Goal: Task Accomplishment & Management: Manage account settings

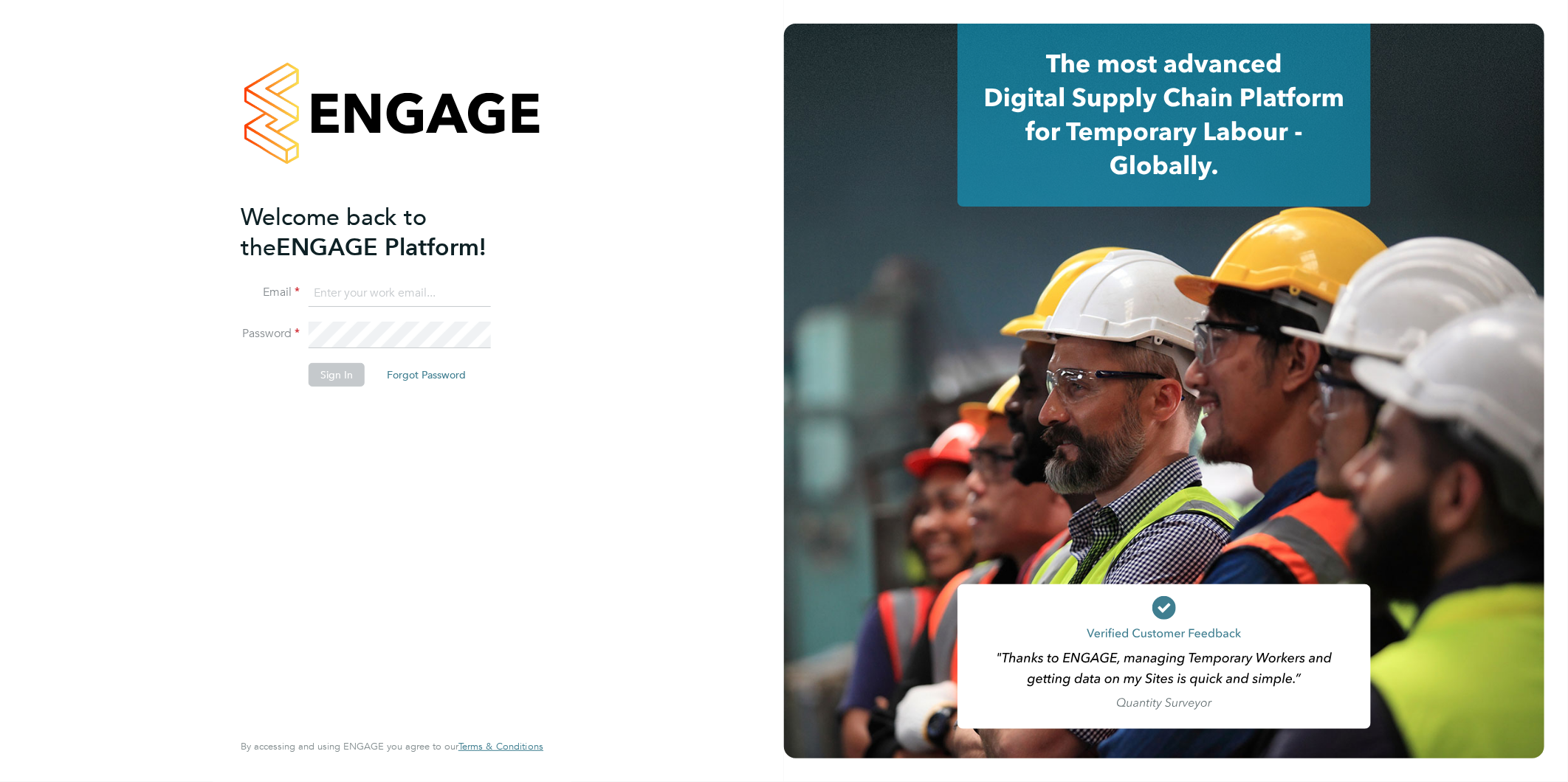
type input "[EMAIL_ADDRESS][DOMAIN_NAME]"
drag, startPoint x: 340, startPoint y: 370, endPoint x: 337, endPoint y: 392, distance: 22.2
click at [340, 370] on button "Sign In" at bounding box center [336, 374] width 56 height 23
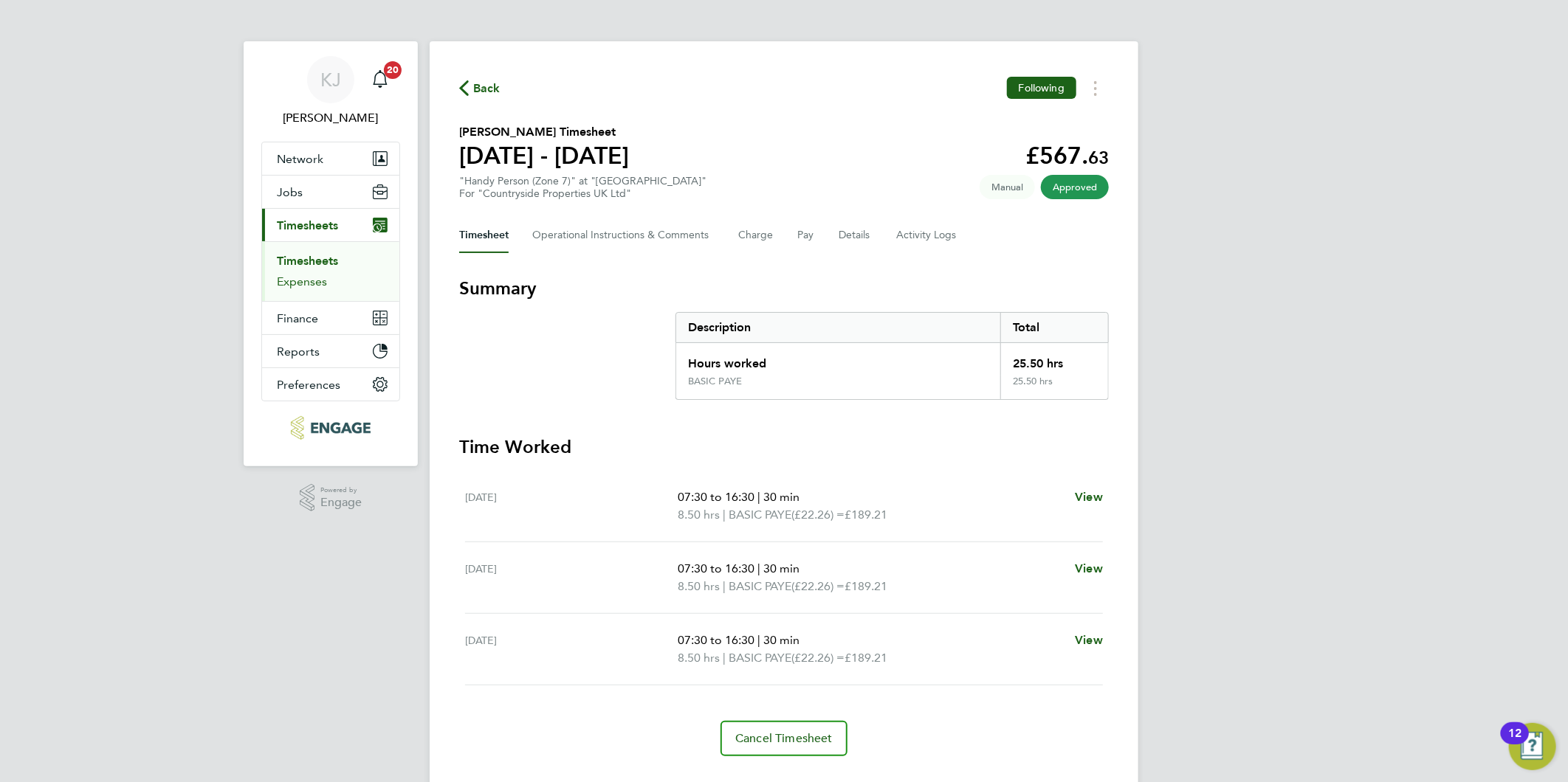
drag, startPoint x: 306, startPoint y: 279, endPoint x: 303, endPoint y: 296, distance: 17.3
click at [306, 279] on link "Expenses" at bounding box center [302, 281] width 50 height 14
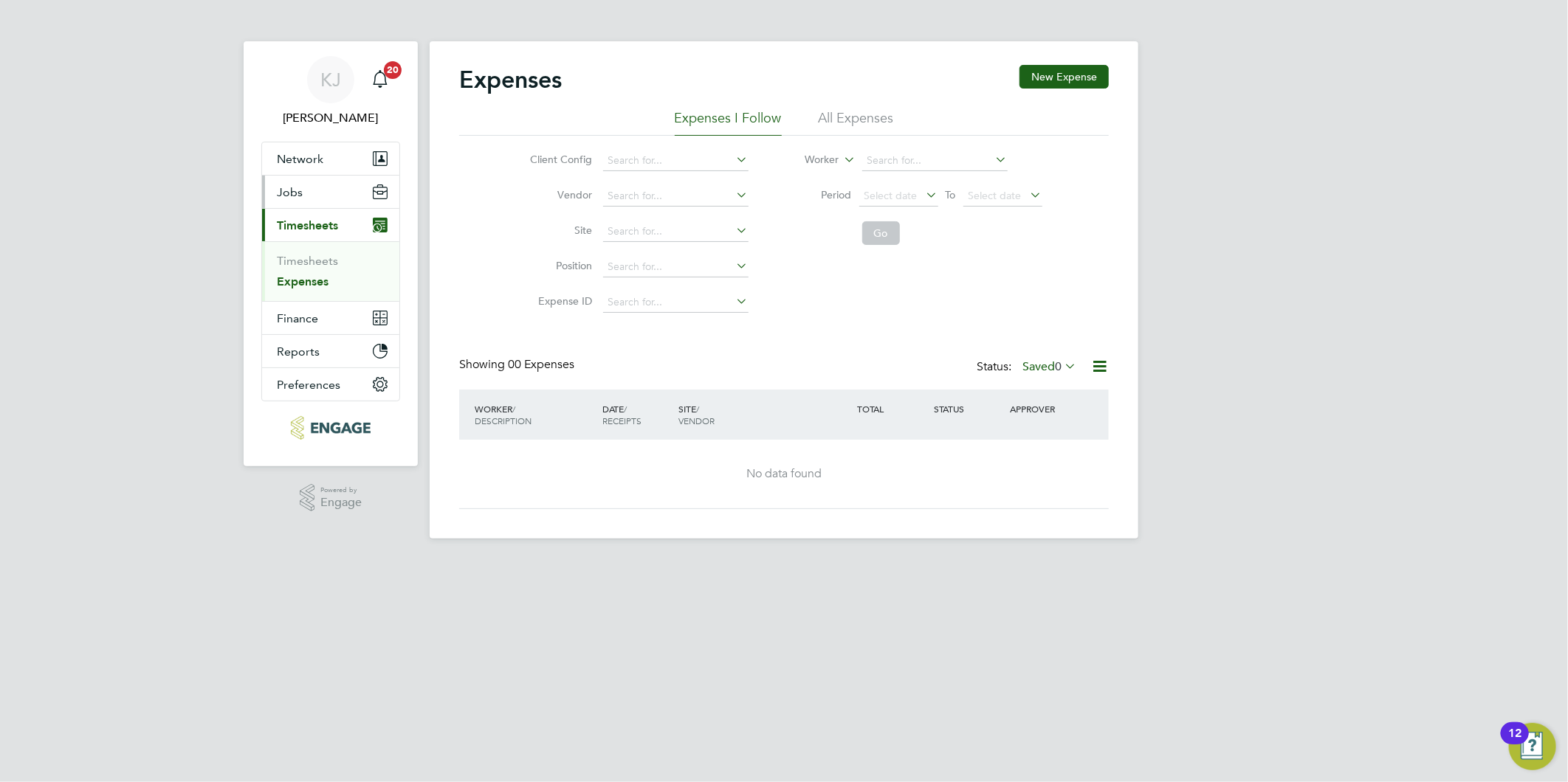
click at [286, 188] on span "Jobs" at bounding box center [290, 192] width 26 height 14
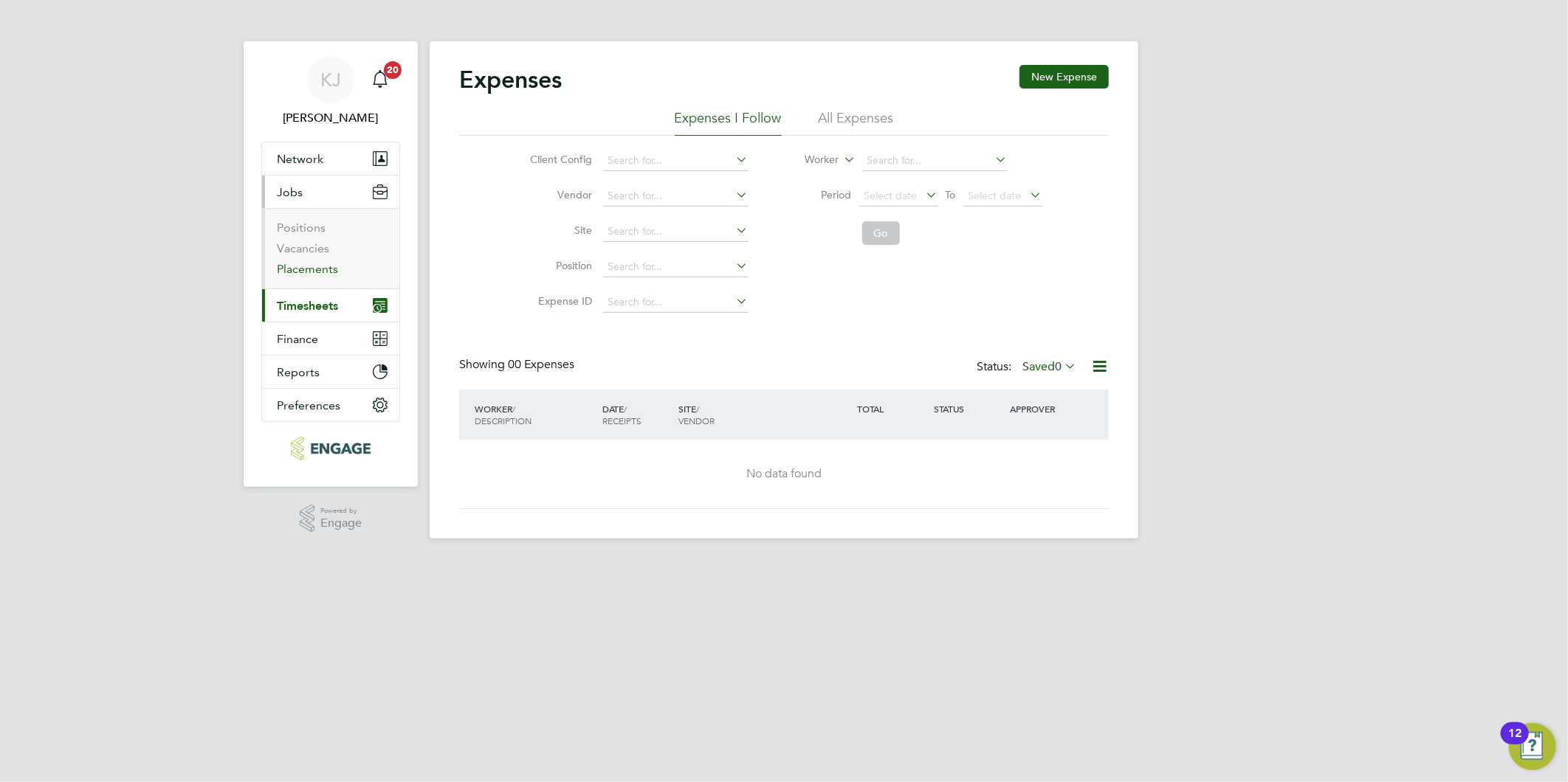
click at [308, 273] on link "Placements" at bounding box center [308, 269] width 62 height 14
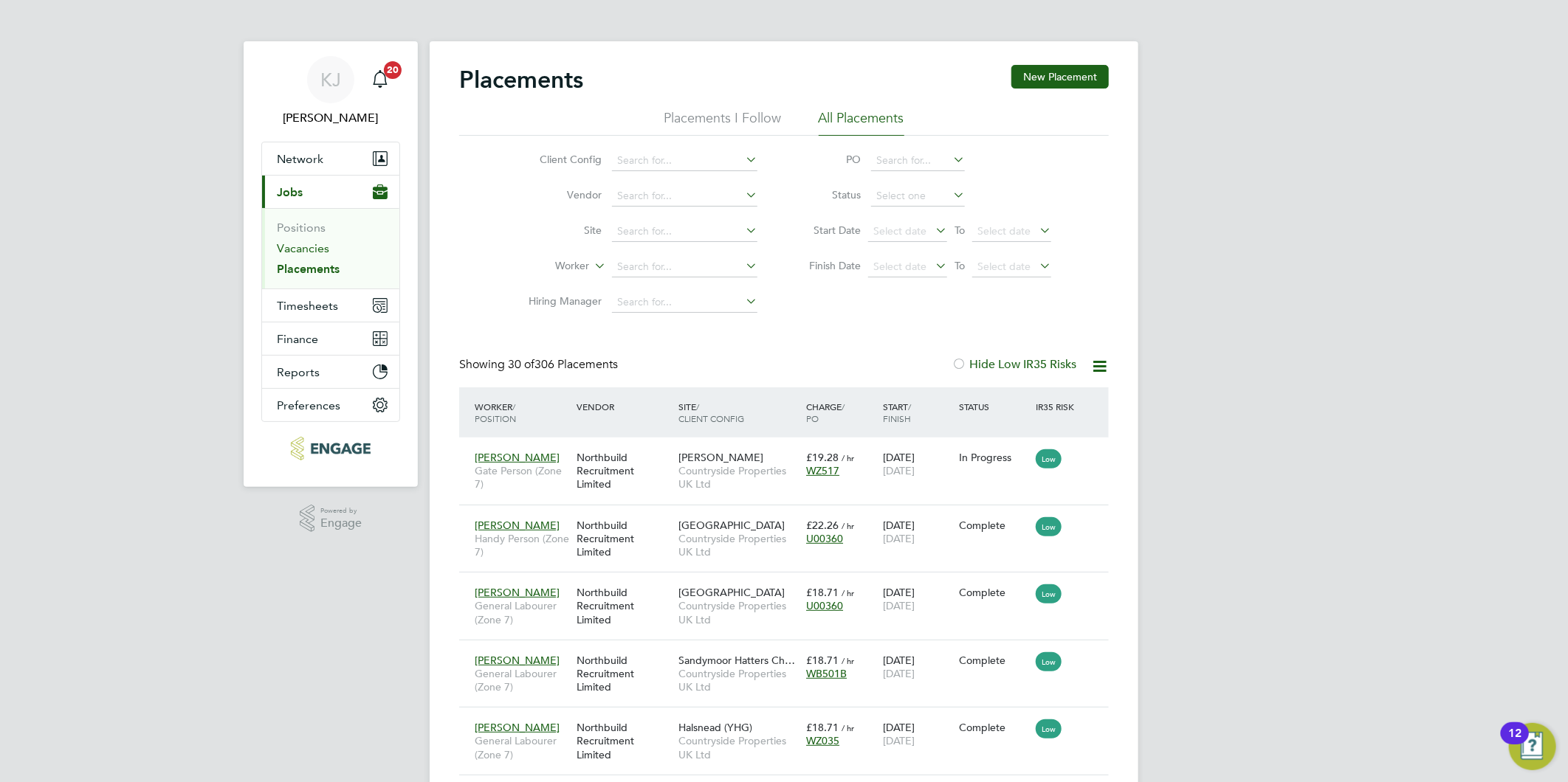
click at [297, 253] on link "Vacancies" at bounding box center [303, 248] width 53 height 14
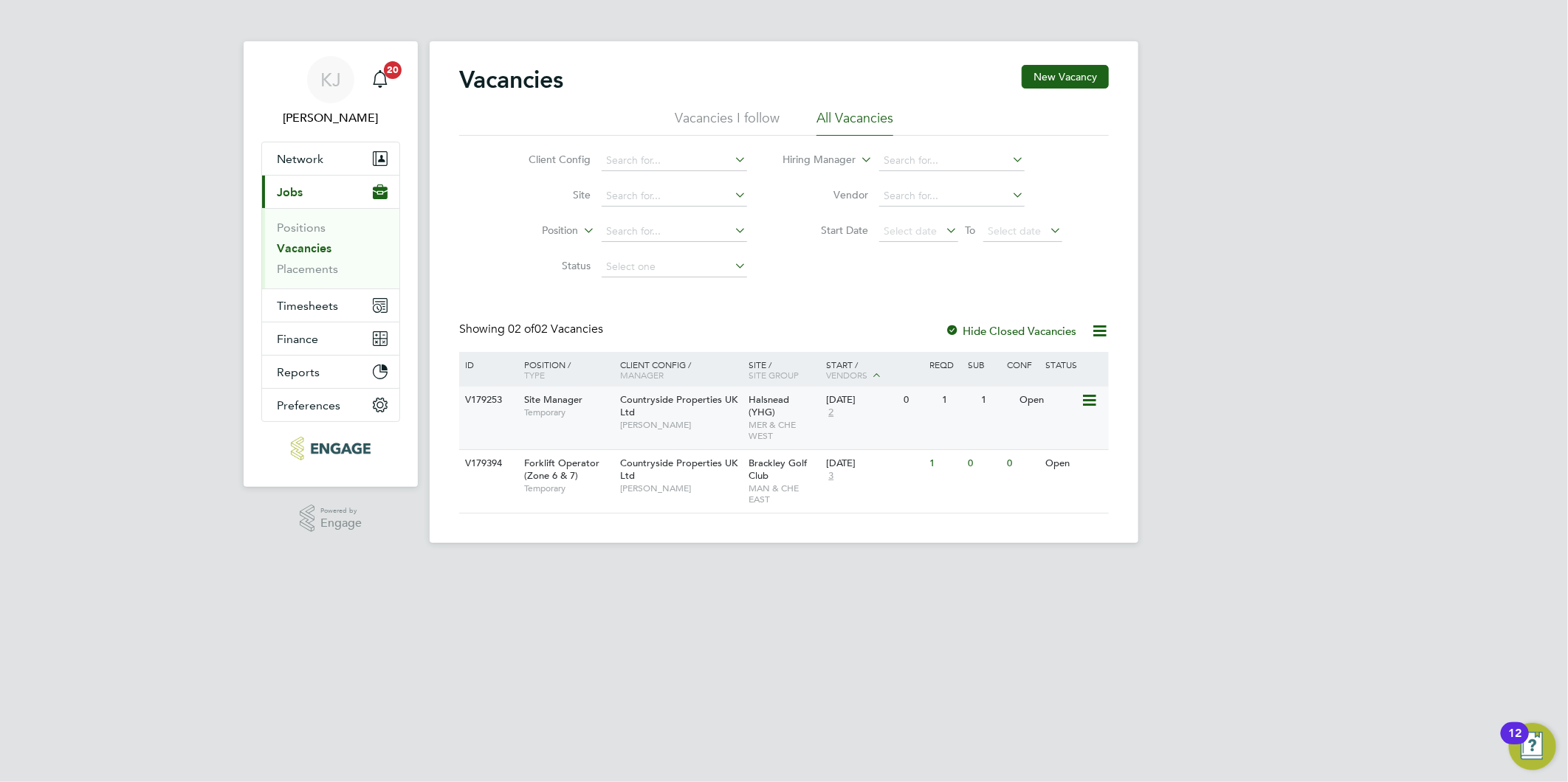
click at [489, 405] on div "V179253" at bounding box center [487, 400] width 52 height 27
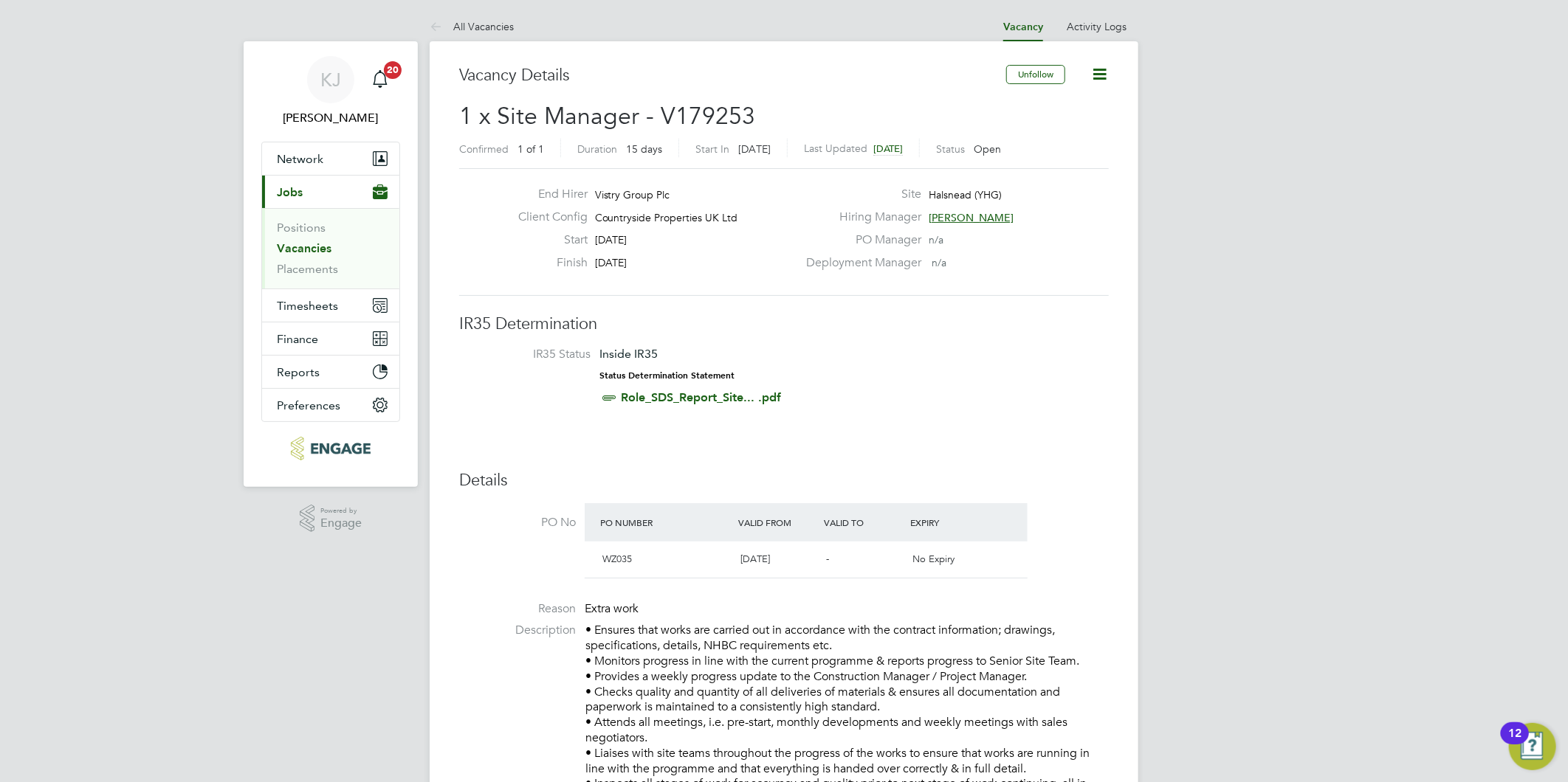
click at [307, 249] on link "Vacancies" at bounding box center [304, 248] width 55 height 14
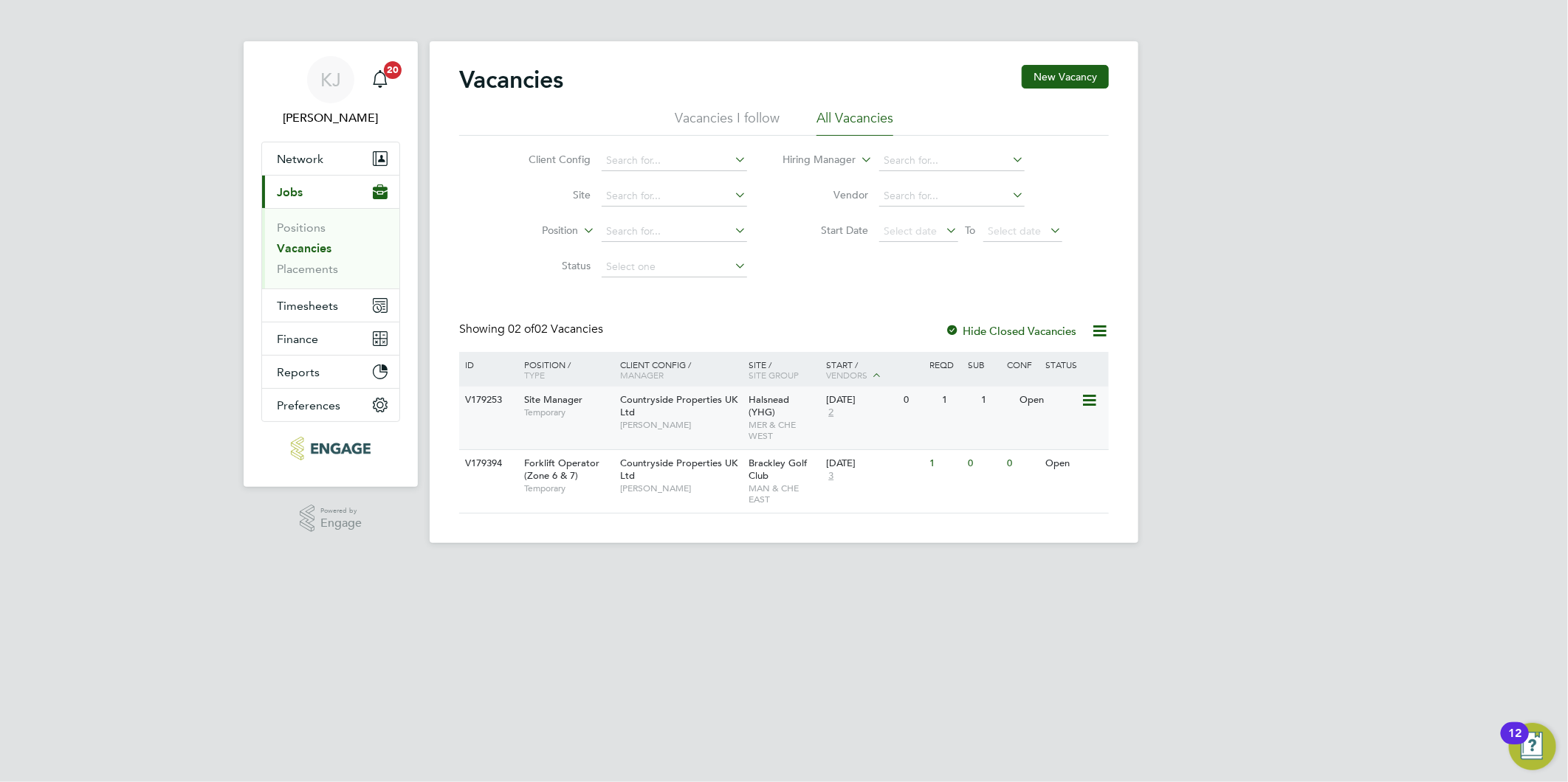
click at [698, 408] on div "Countryside Properties UK Ltd Lee Roche" at bounding box center [681, 412] width 129 height 51
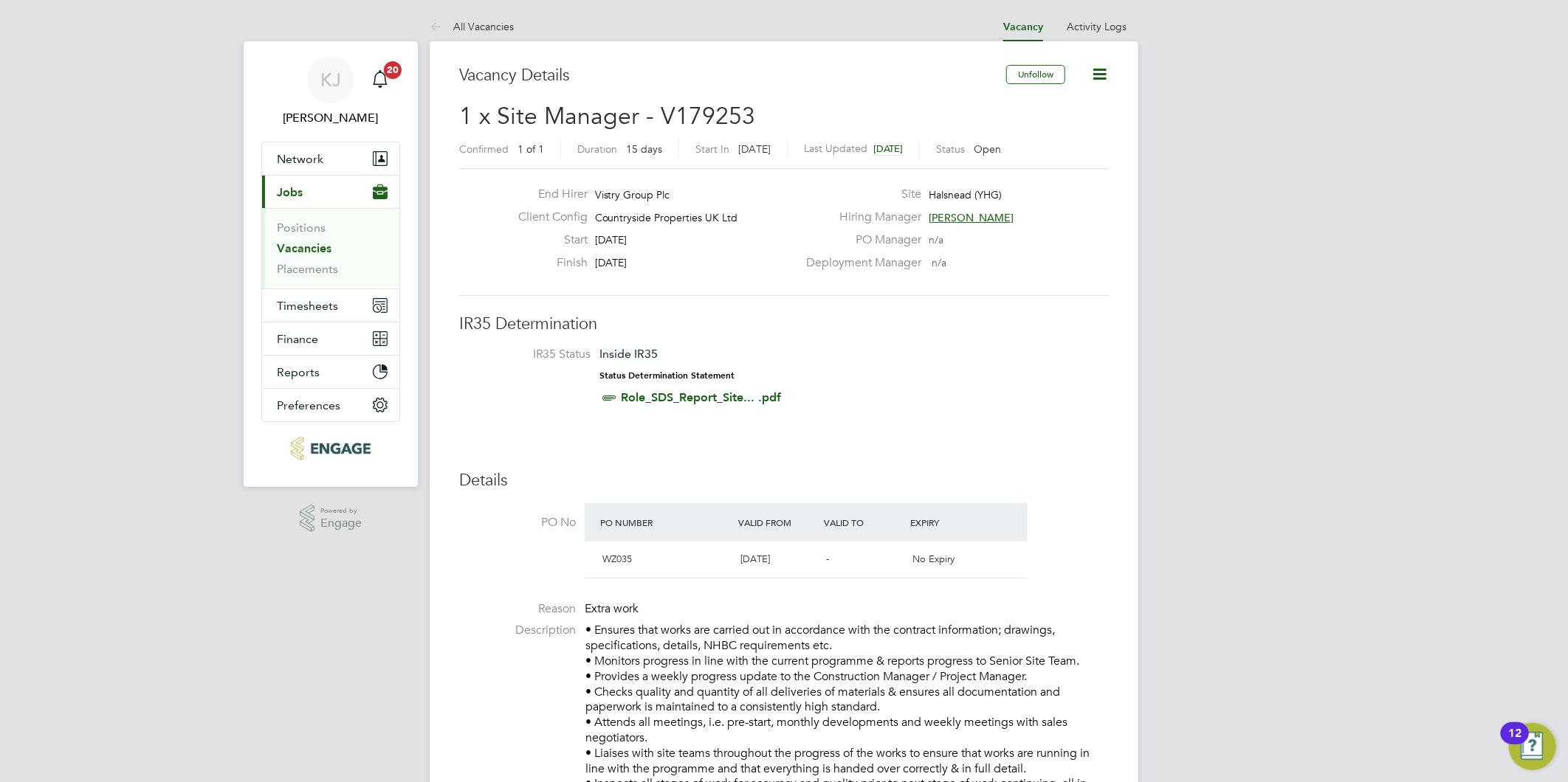
click at [1098, 70] on icon at bounding box center [1099, 74] width 19 height 19
click at [1056, 131] on li "Update Status" at bounding box center [1063, 130] width 86 height 21
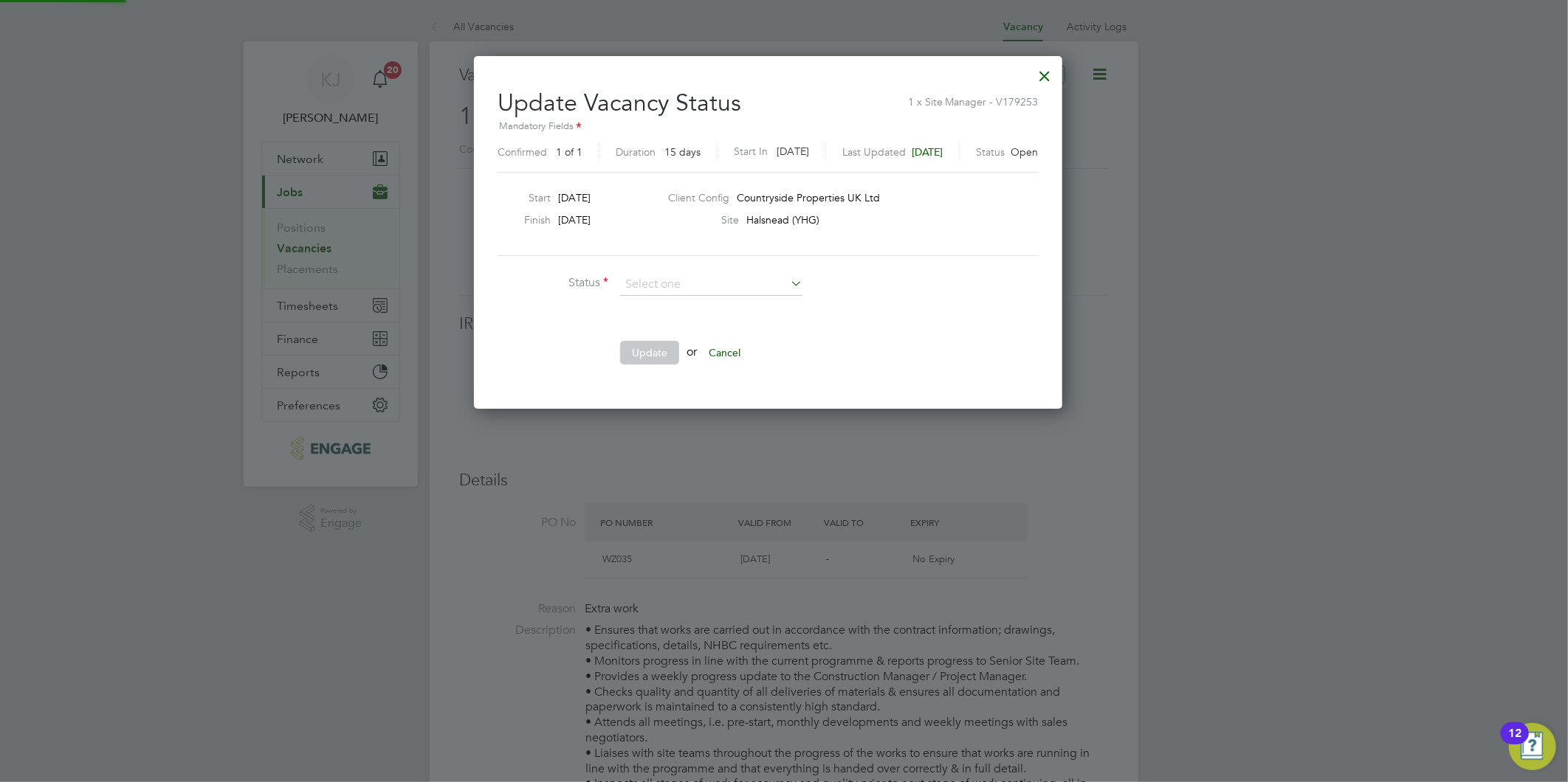
scroll to position [351, 620]
click at [657, 327] on li "Closed" at bounding box center [711, 323] width 184 height 20
type input "Closed"
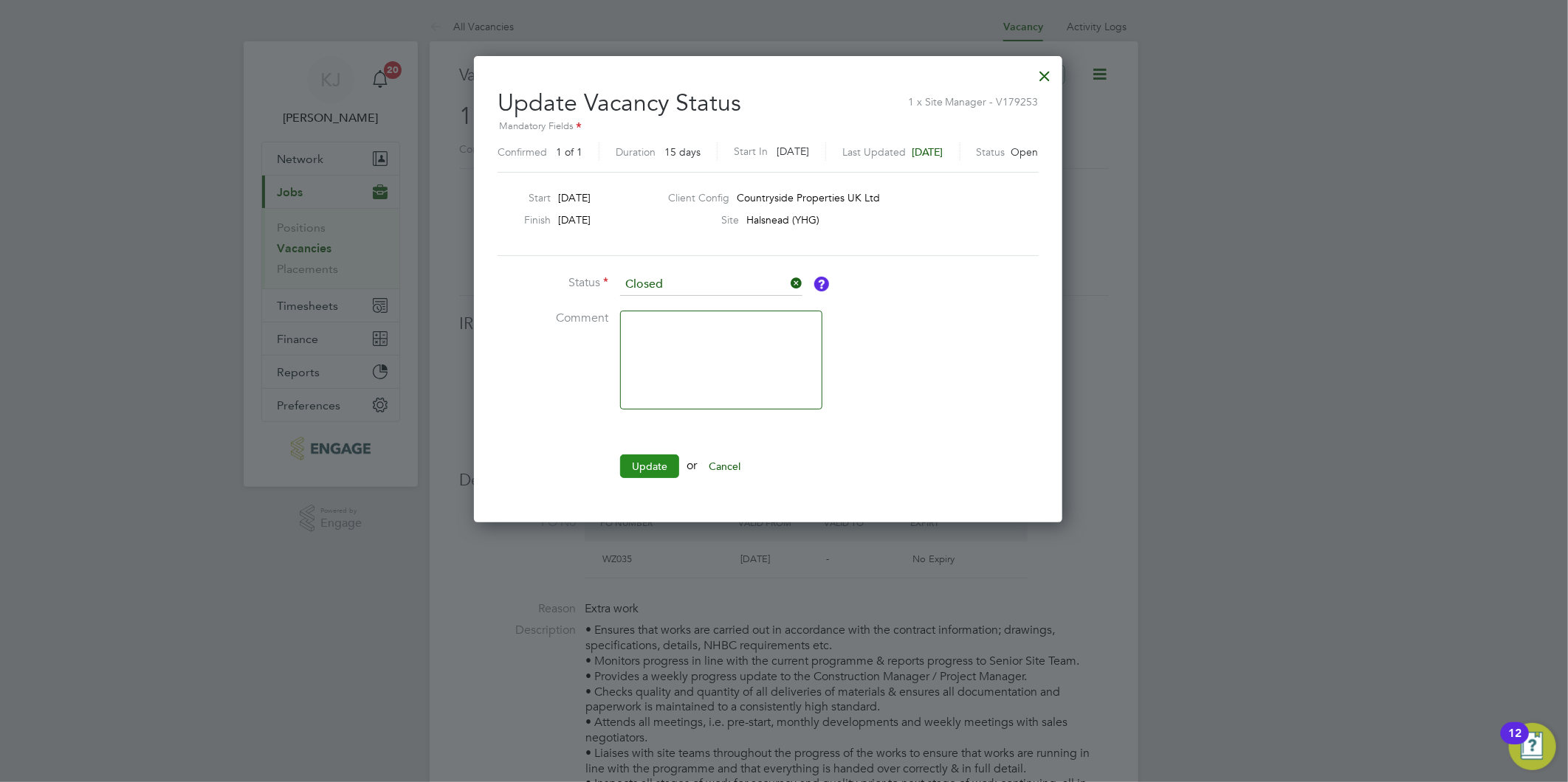
click at [645, 467] on button "Update" at bounding box center [650, 466] width 59 height 23
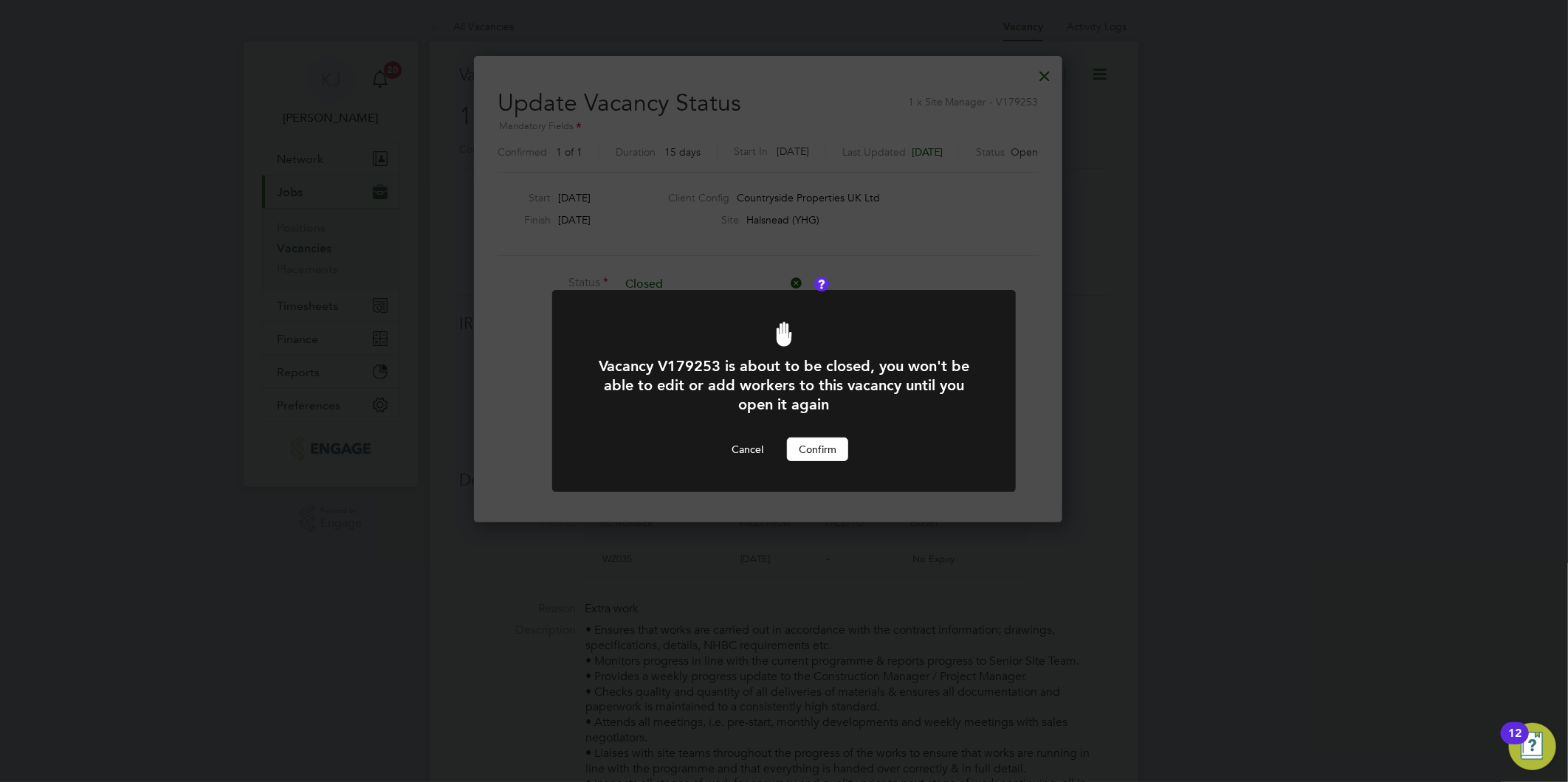
drag, startPoint x: 861, startPoint y: 447, endPoint x: 833, endPoint y: 449, distance: 28.1
click at [861, 447] on div "Cancel Confirm" at bounding box center [783, 449] width 384 height 23
click at [822, 443] on button "Confirm" at bounding box center [818, 449] width 62 height 23
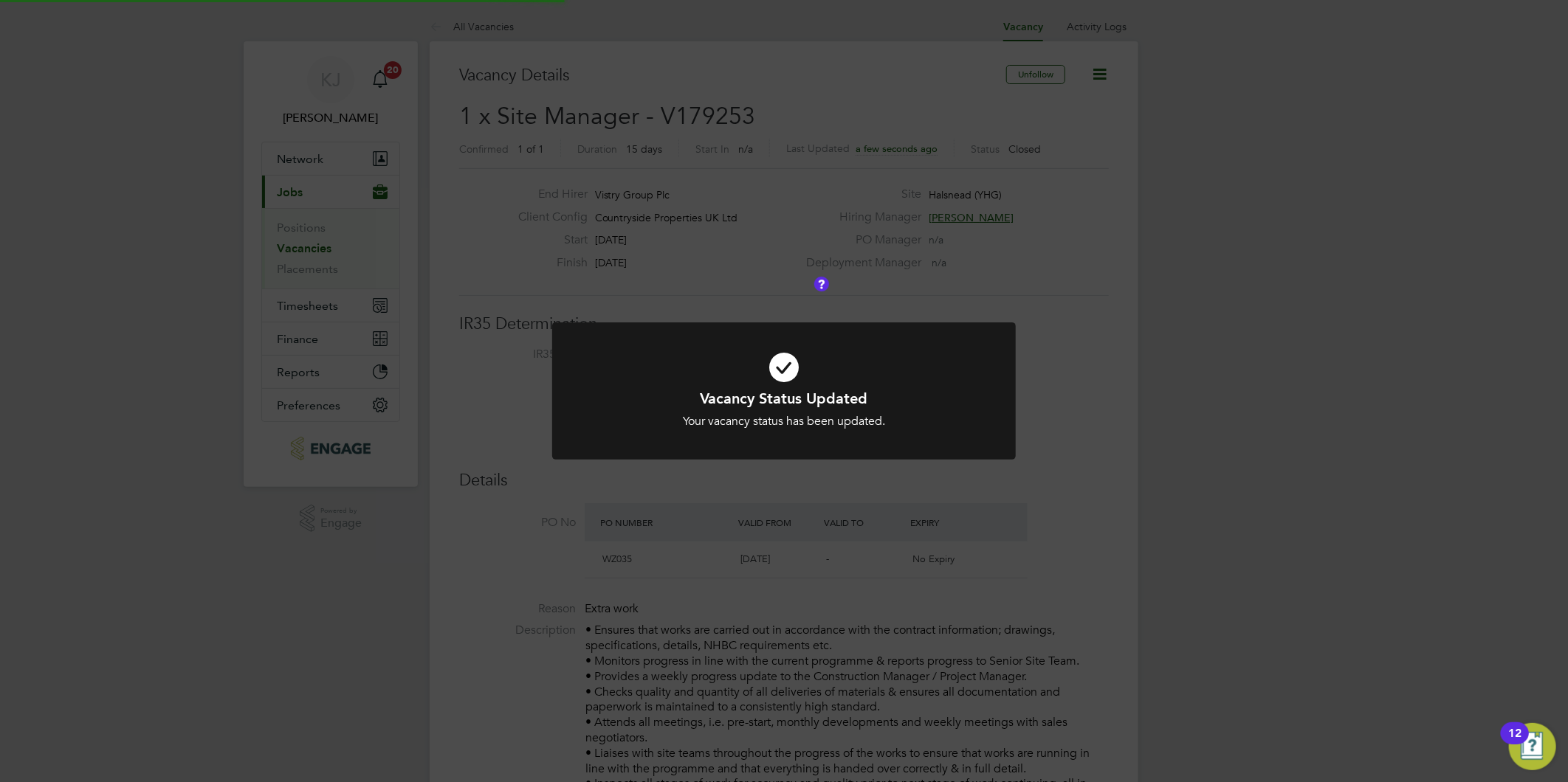
scroll to position [43, 104]
click at [74, 178] on div "Vacancy Status Updated Your vacancy status has been updated. Cancel Okay" at bounding box center [784, 391] width 1568 height 782
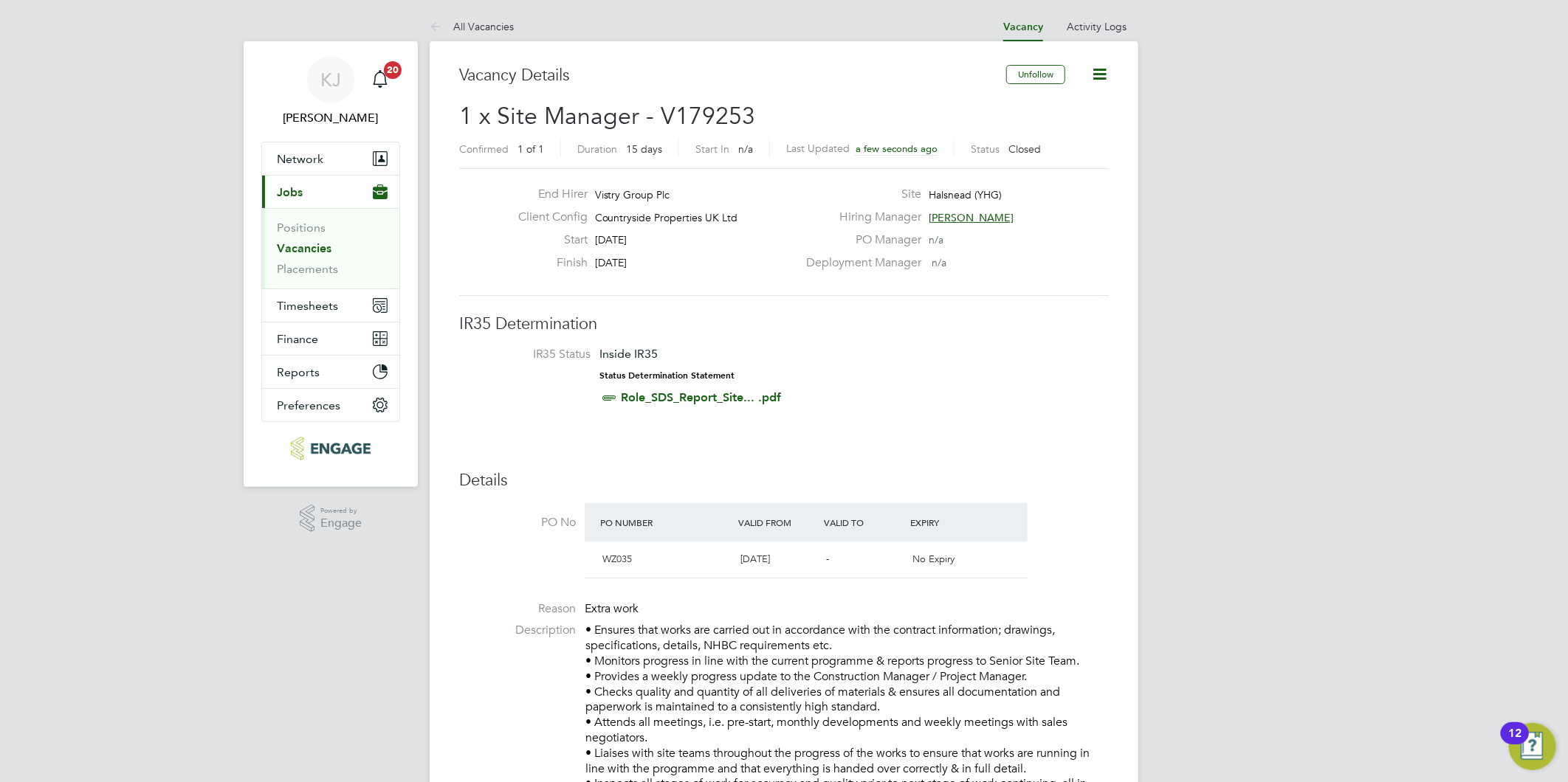
click at [300, 243] on link "Vacancies" at bounding box center [304, 248] width 55 height 14
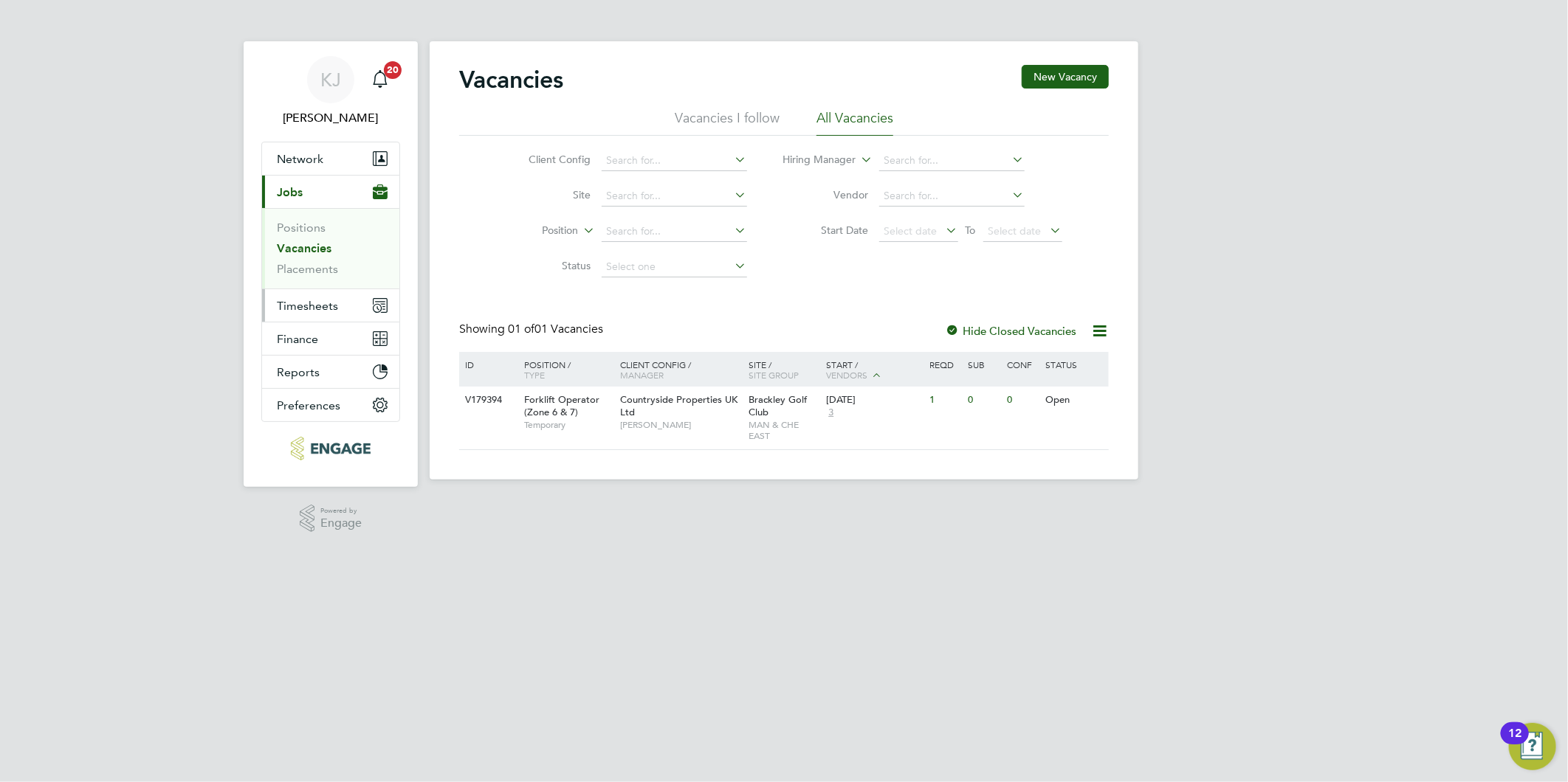
click at [308, 303] on span "Timesheets" at bounding box center [308, 305] width 62 height 14
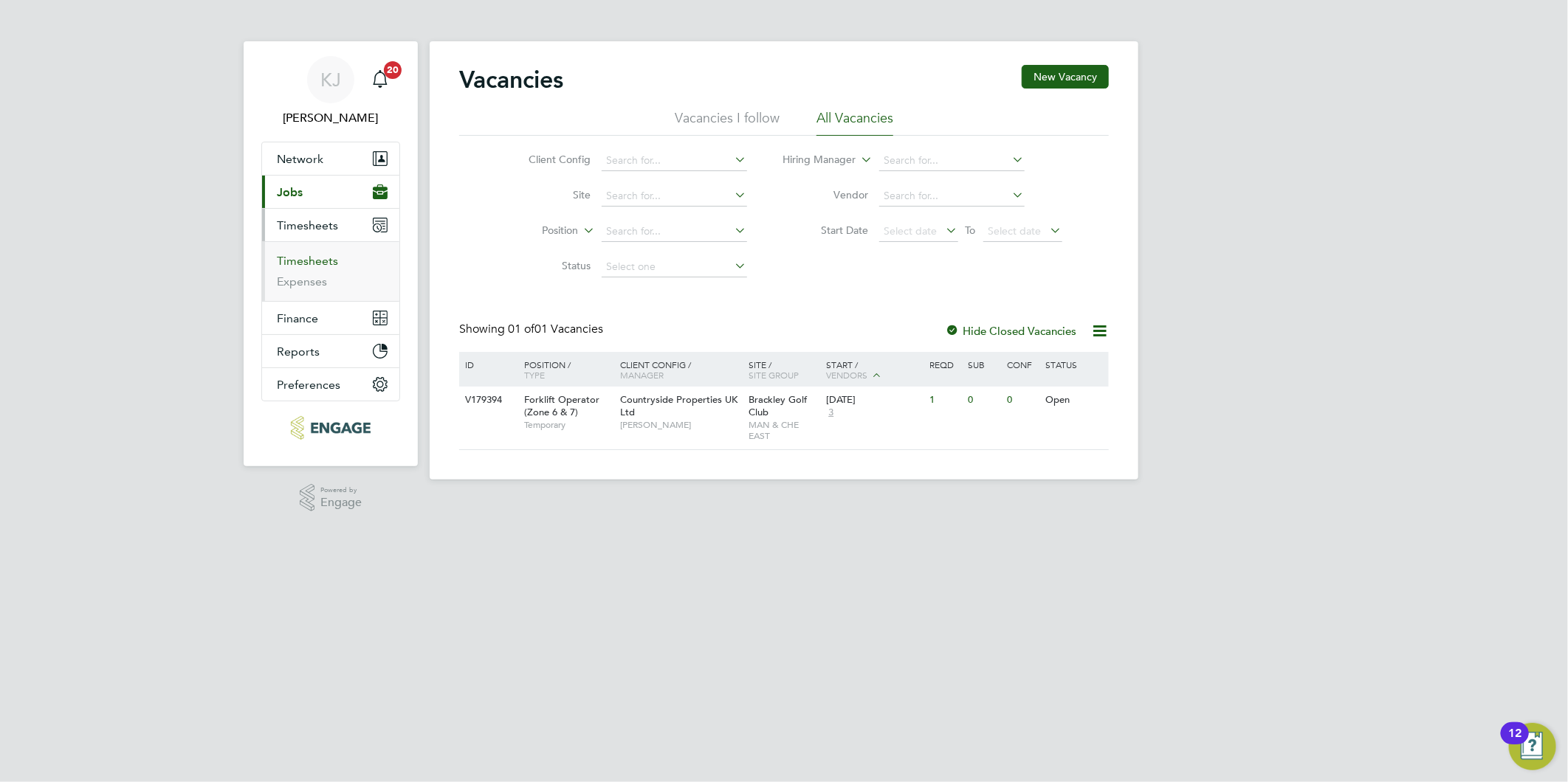
click at [300, 259] on link "Timesheets" at bounding box center [308, 260] width 62 height 14
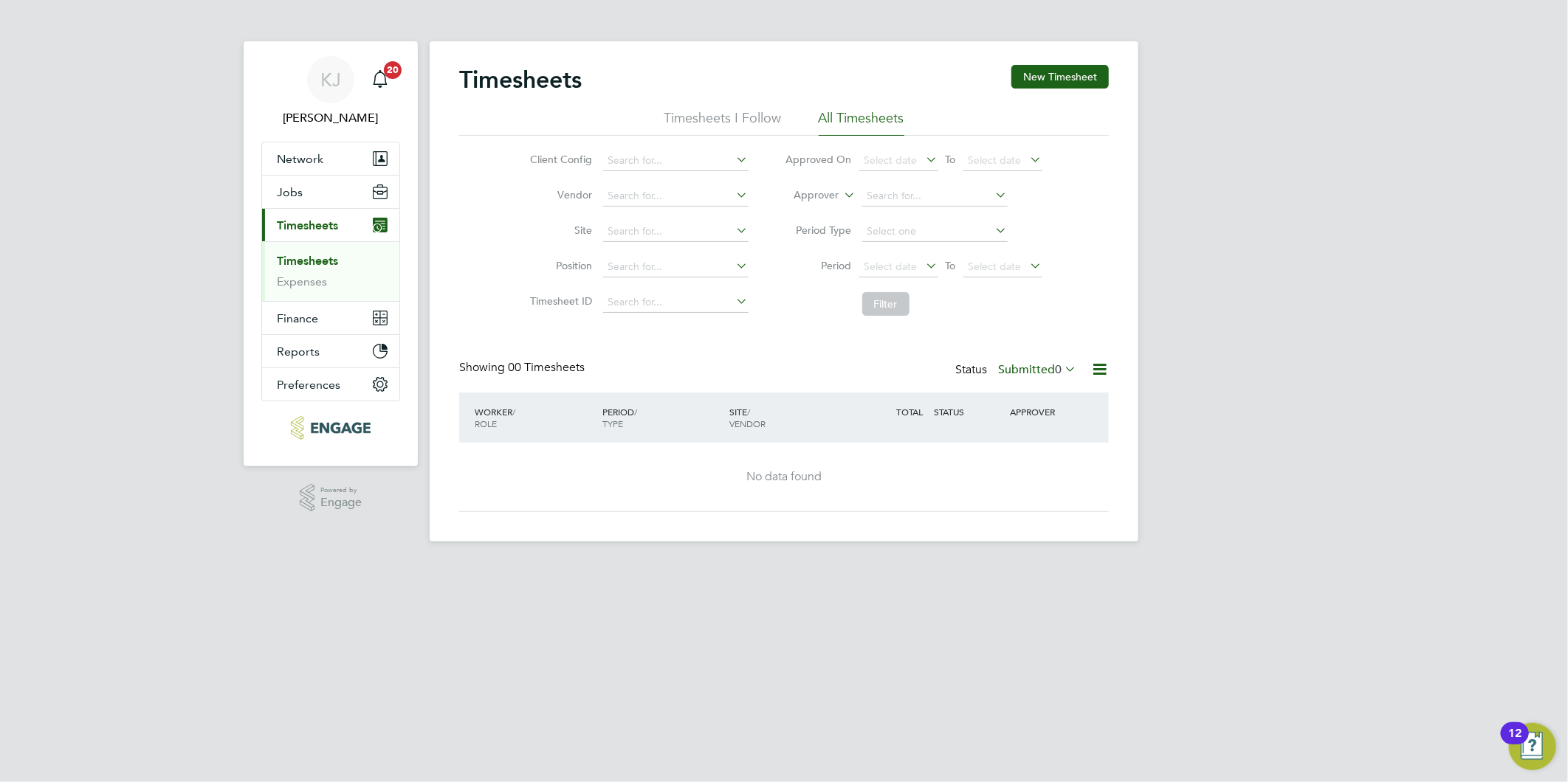
click at [641, 391] on div "Showing 00 Timesheets Status Submitted 0" at bounding box center [783, 376] width 650 height 32
click at [1042, 377] on div "Status Submitted 0" at bounding box center [1017, 371] width 124 height 21
click at [1042, 370] on label "Submitted 0" at bounding box center [1037, 370] width 78 height 15
click at [245, 537] on div "KJ Kirsty Jones Notifications 20 Applications: Network Team Members Businesses …" at bounding box center [784, 282] width 1568 height 565
click at [1037, 366] on label "Submitted 0" at bounding box center [1037, 370] width 78 height 15
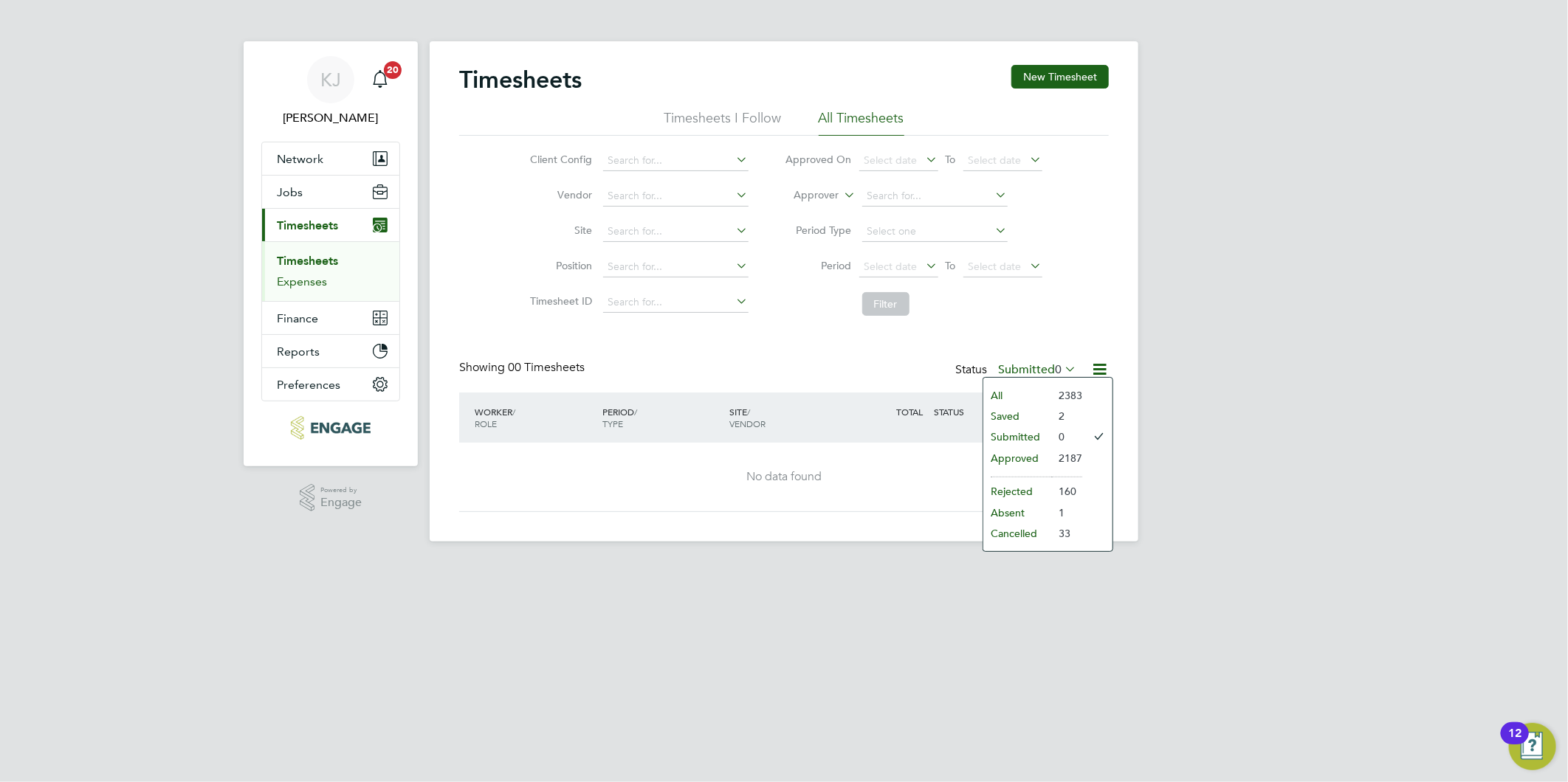
click at [319, 281] on link "Expenses" at bounding box center [302, 281] width 50 height 14
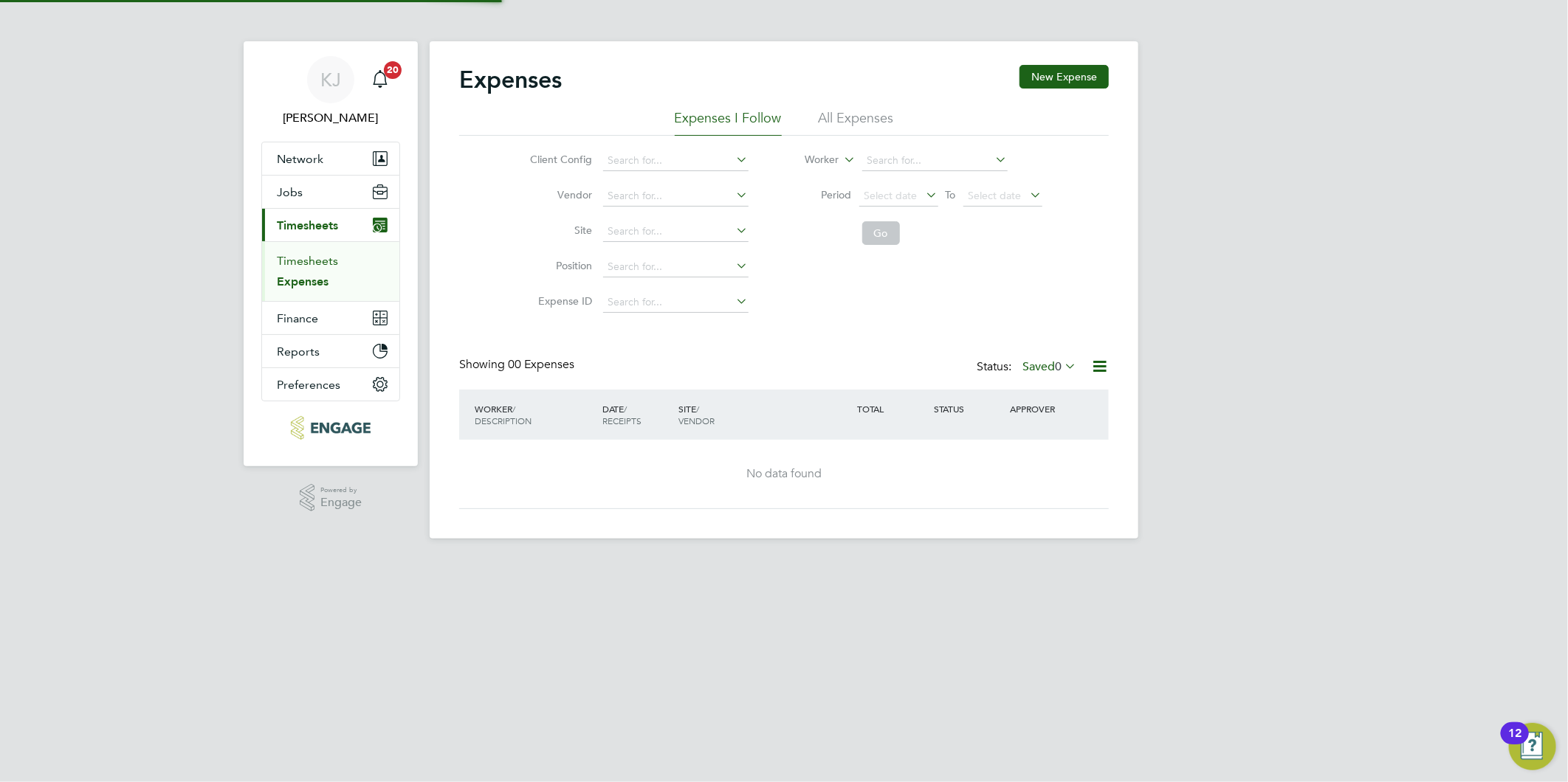
click at [307, 255] on link "Timesheets" at bounding box center [308, 260] width 62 height 14
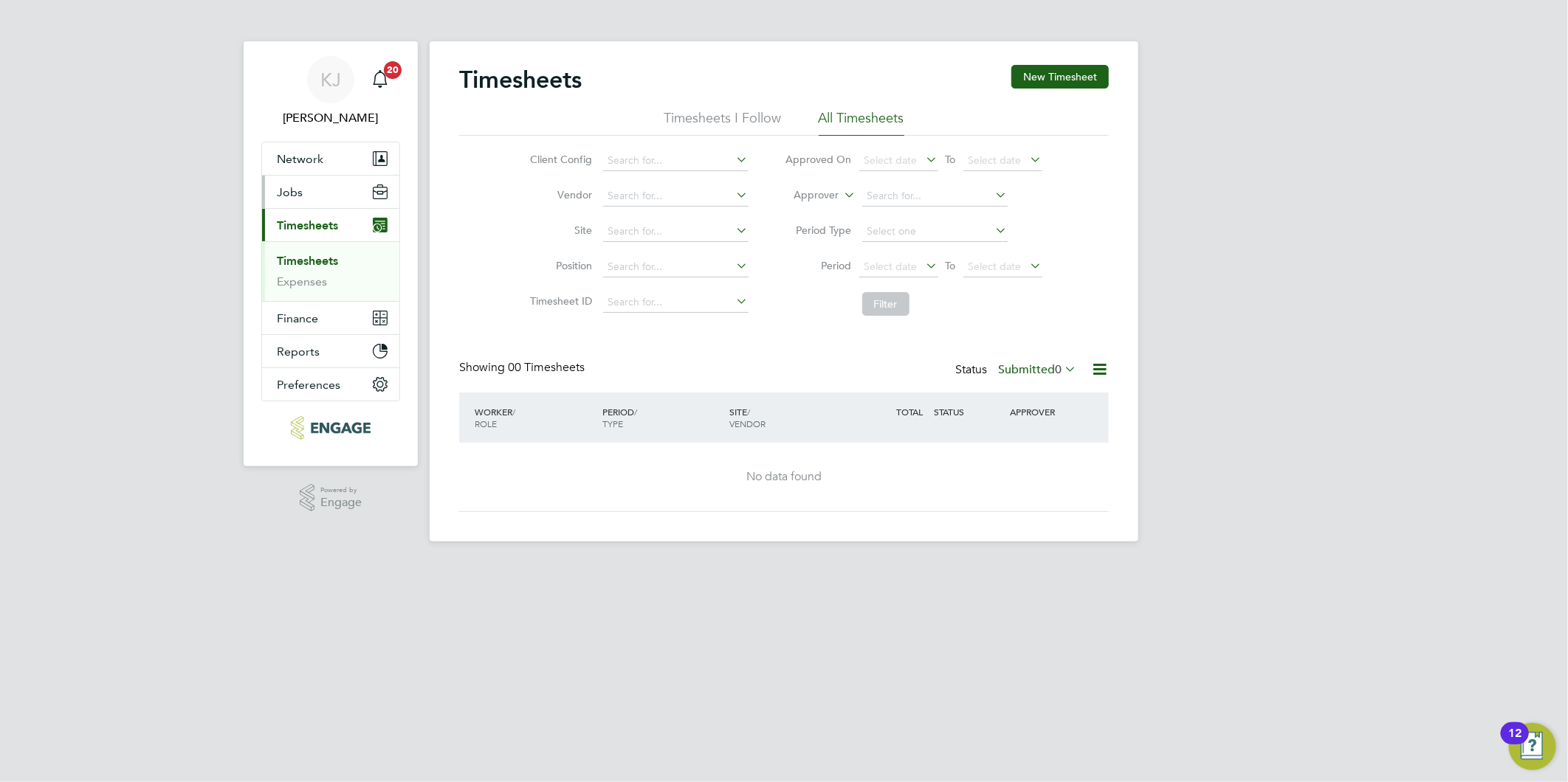
click at [283, 193] on span "Jobs" at bounding box center [290, 192] width 26 height 14
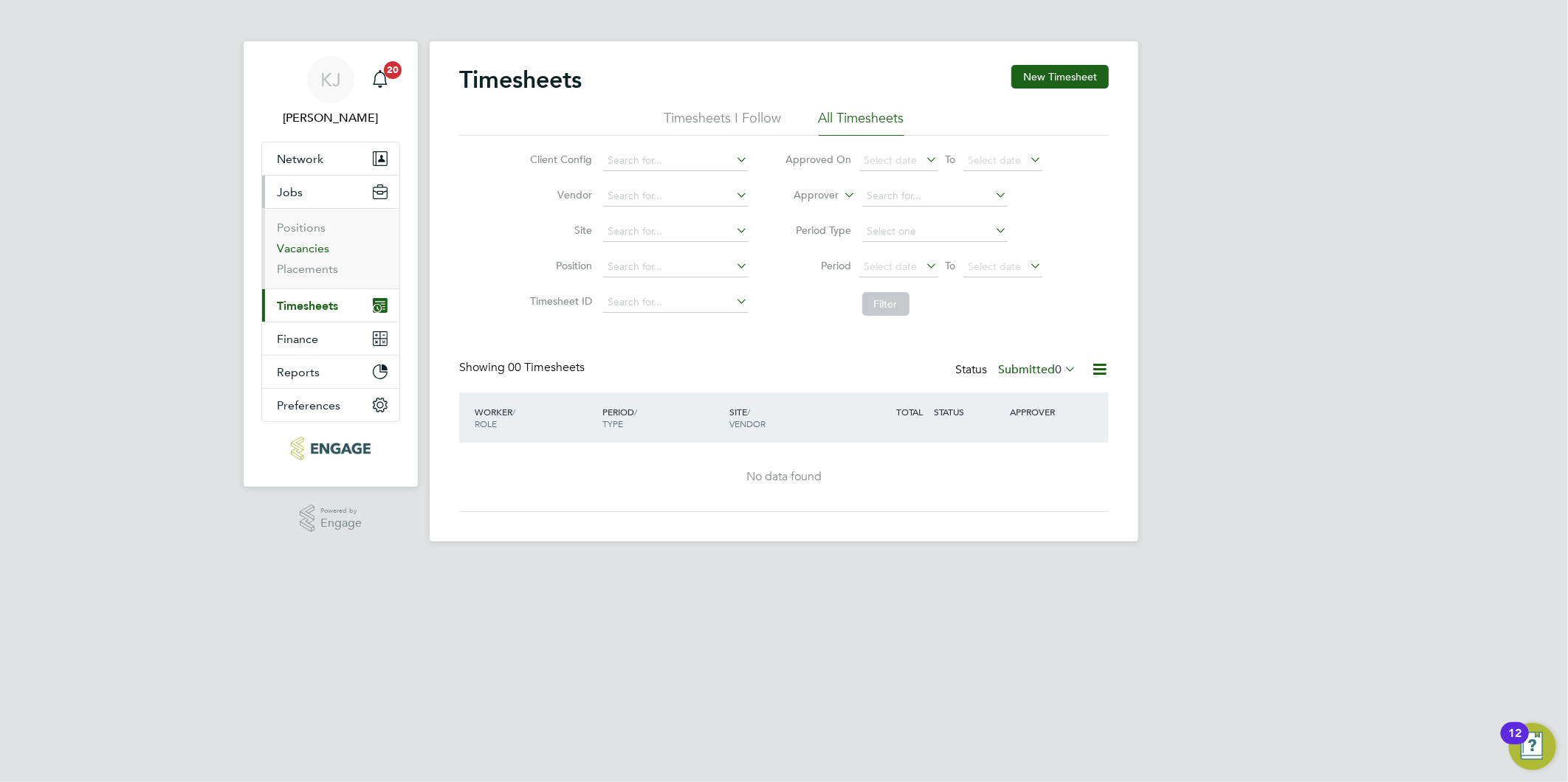
click at [295, 251] on link "Vacancies" at bounding box center [303, 248] width 53 height 14
